Goal: Task Accomplishment & Management: Manage account settings

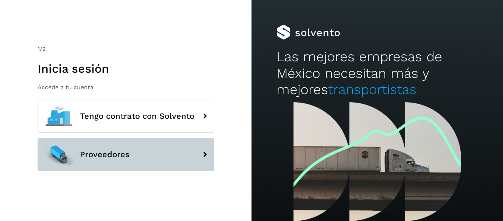
click at [95, 159] on span "Proveedores" at bounding box center [105, 154] width 50 height 9
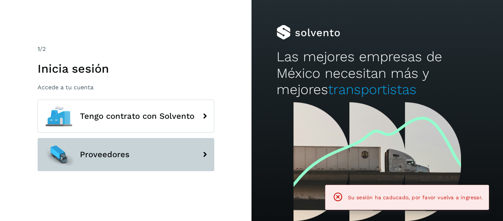
click at [172, 158] on button "Proveedores" at bounding box center [126, 154] width 177 height 33
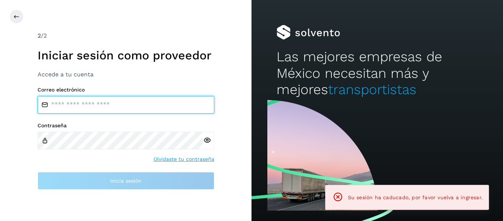
click at [132, 98] on input "email" at bounding box center [126, 105] width 177 height 18
type input "**********"
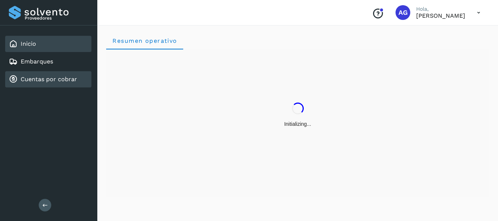
click at [39, 82] on link "Cuentas por cobrar" at bounding box center [49, 78] width 56 height 7
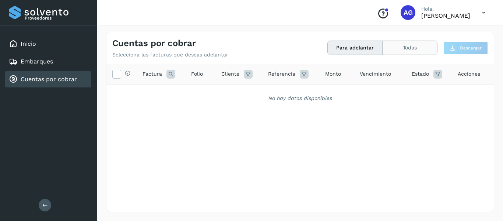
click at [396, 46] on button "Todas" at bounding box center [410, 48] width 55 height 14
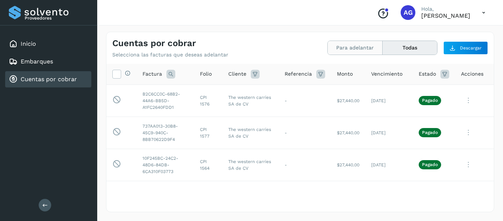
click at [352, 49] on button "Para adelantar" at bounding box center [355, 48] width 55 height 14
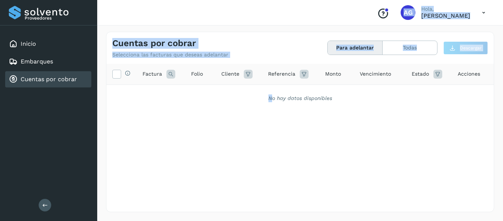
drag, startPoint x: 240, startPoint y: 19, endPoint x: 274, endPoint y: 122, distance: 107.8
click at [274, 122] on div "Conoce nuestros beneficios AG Hola, ALFONSO García Flores Cuentas por cobrar Se…" at bounding box center [300, 110] width 406 height 221
click at [225, 150] on div "Selecciona todas las facturas disponibles para adelanto Factura Folio Cliente R…" at bounding box center [299, 122] width 387 height 117
